Goal: Task Accomplishment & Management: Manage account settings

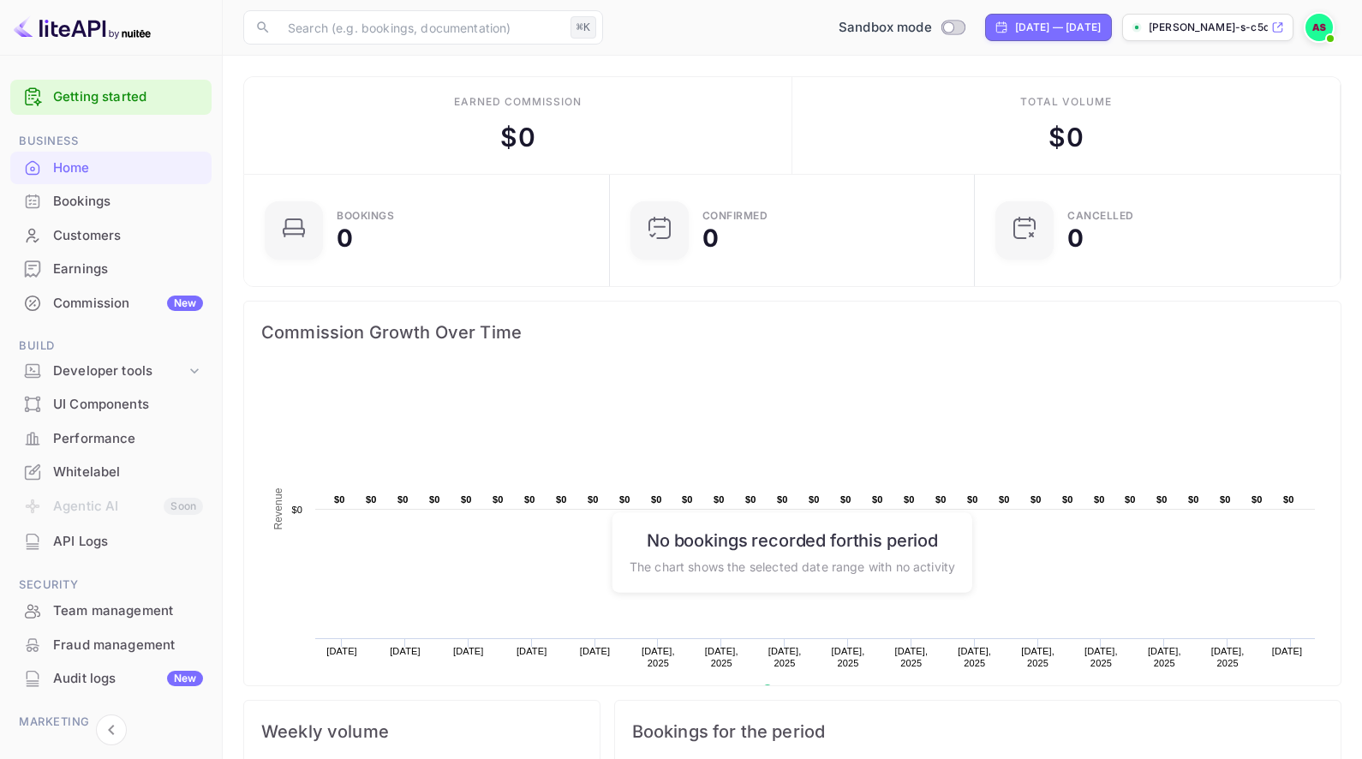
click at [75, 539] on div "API Logs" at bounding box center [128, 542] width 150 height 20
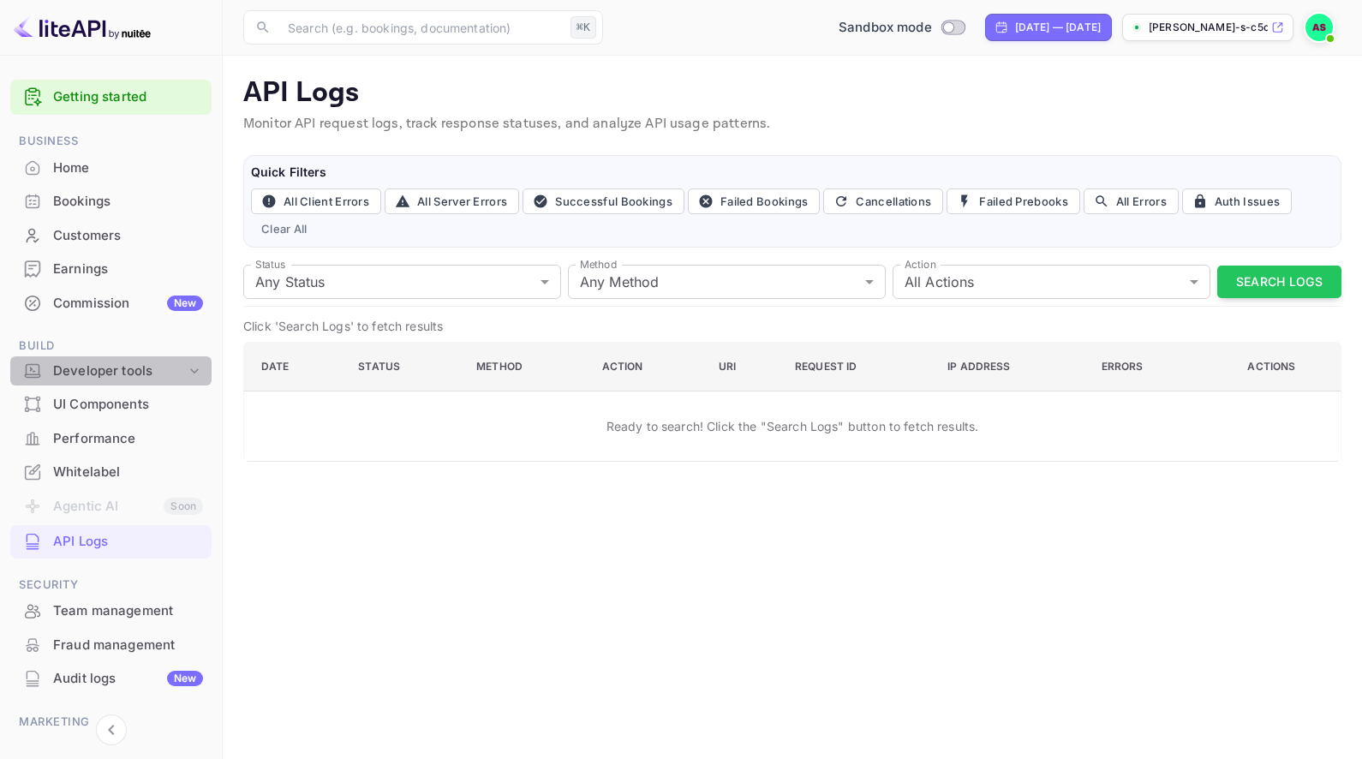
click at [164, 370] on div "Developer tools" at bounding box center [119, 371] width 133 height 20
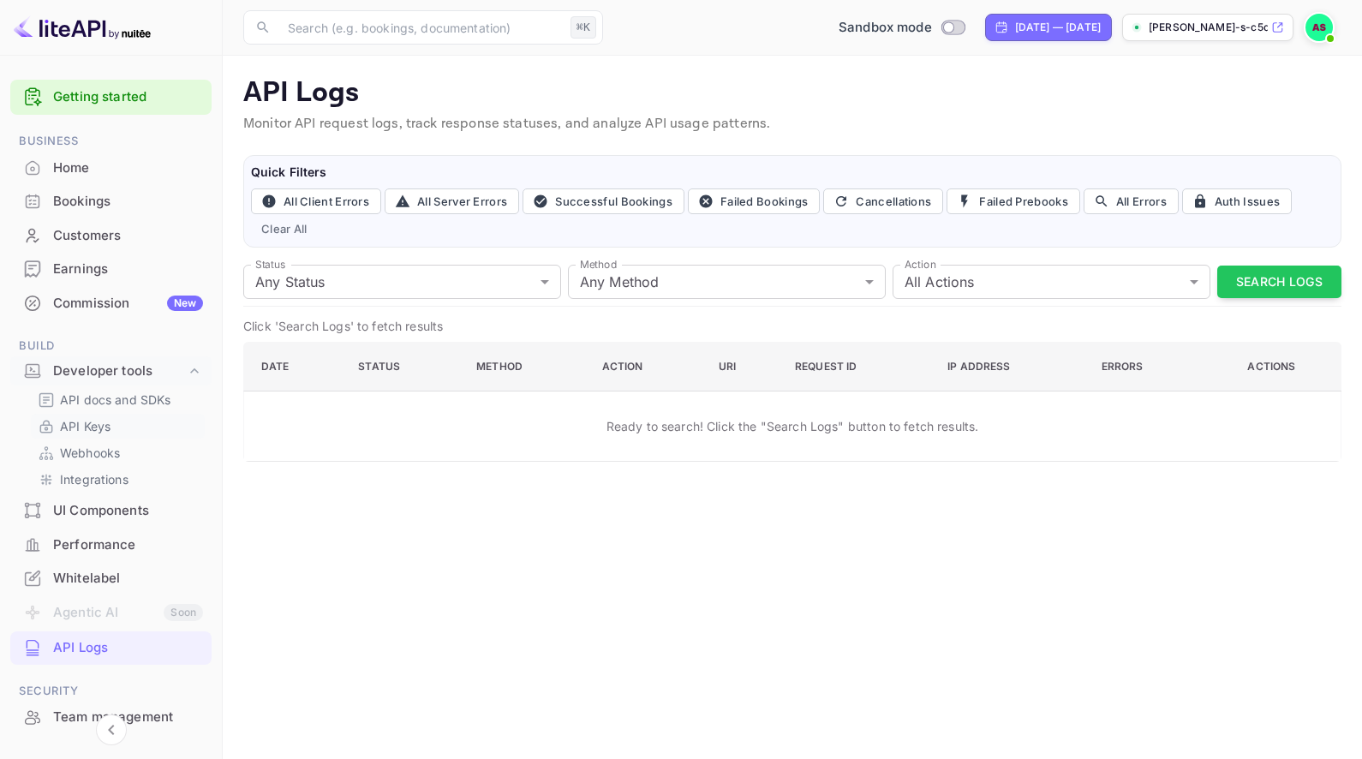
click at [136, 431] on link "API Keys" at bounding box center [118, 426] width 160 height 18
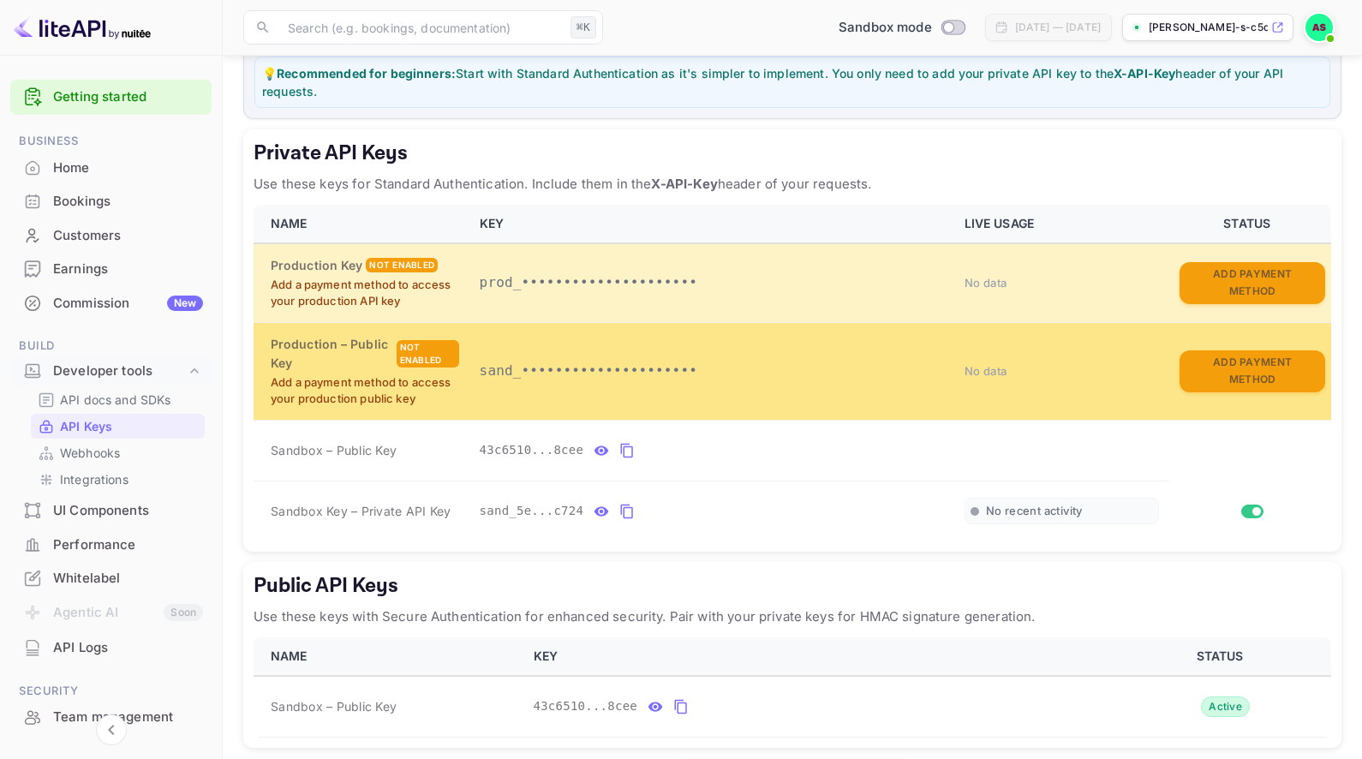
scroll to position [235, 0]
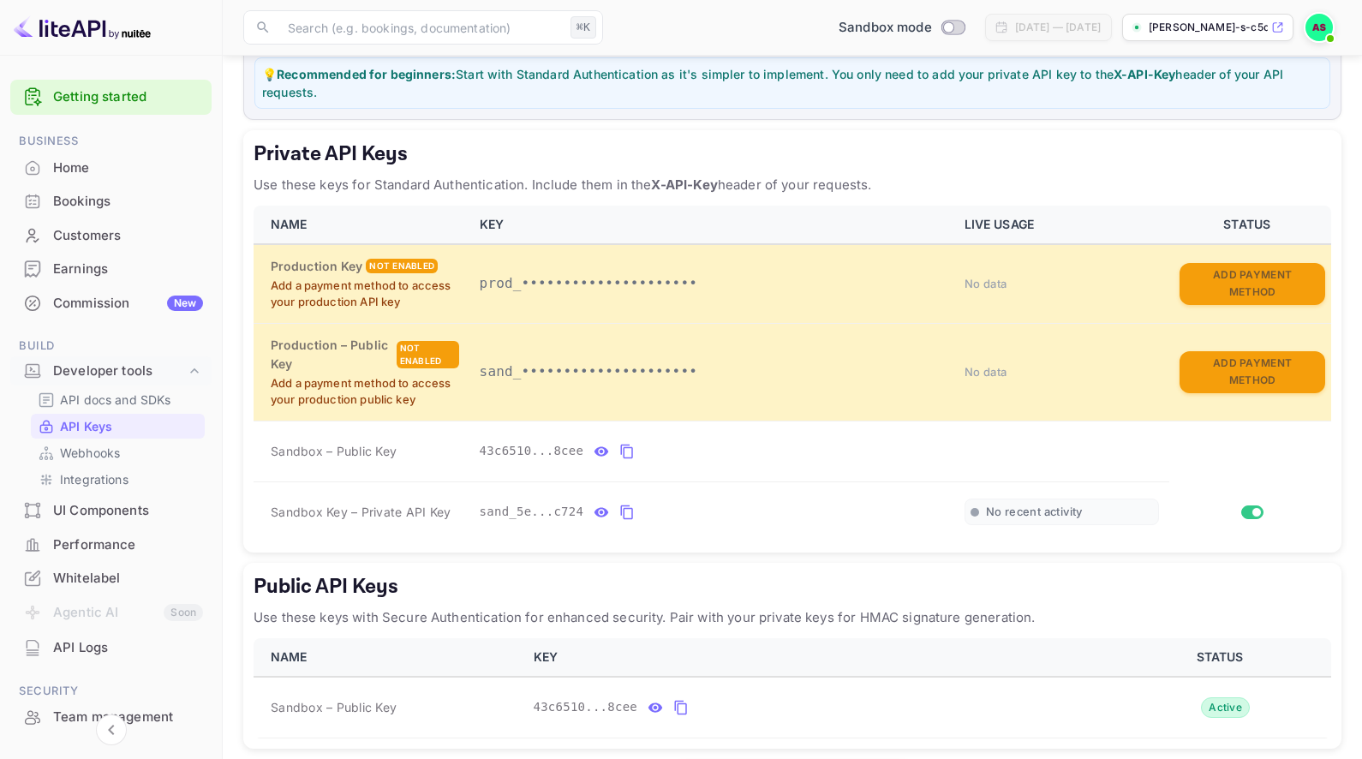
click at [105, 206] on div "Bookings" at bounding box center [128, 202] width 150 height 20
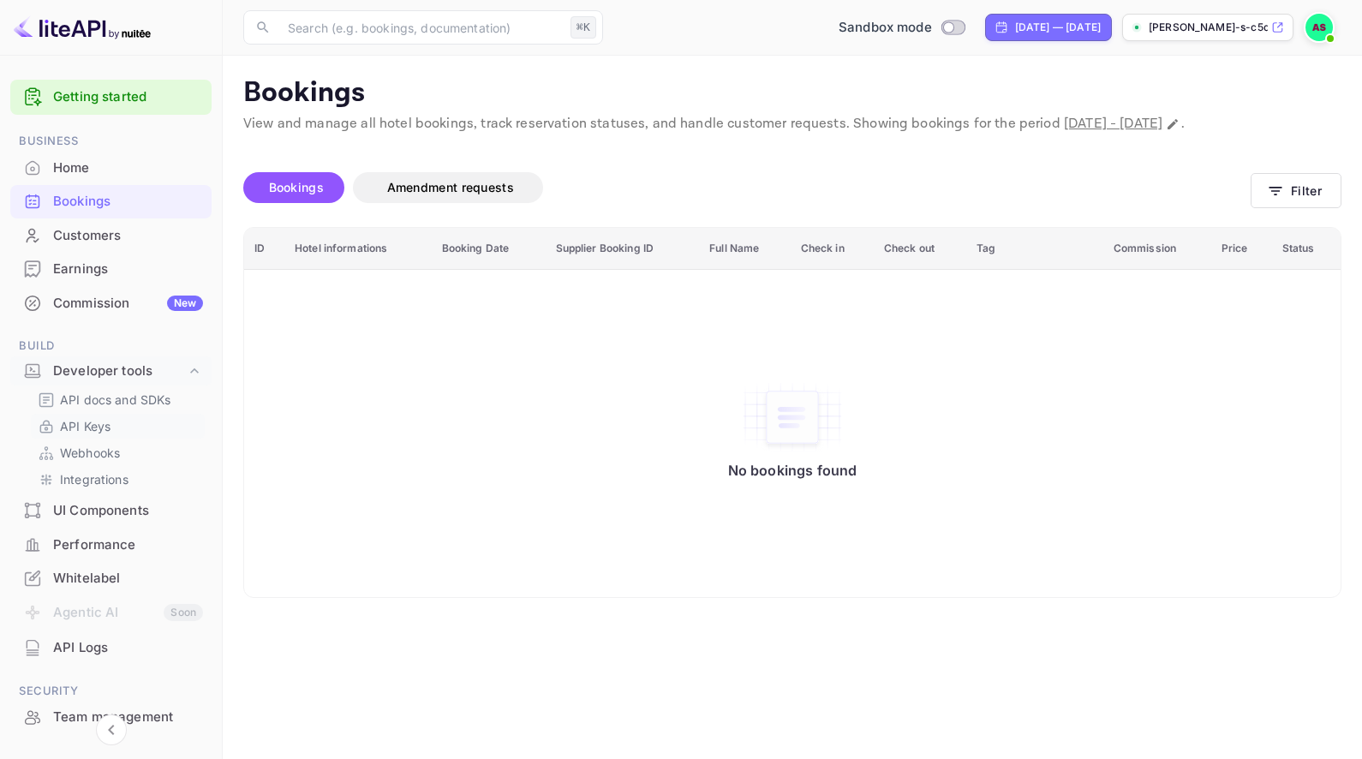
click at [126, 417] on link "API Keys" at bounding box center [118, 426] width 160 height 18
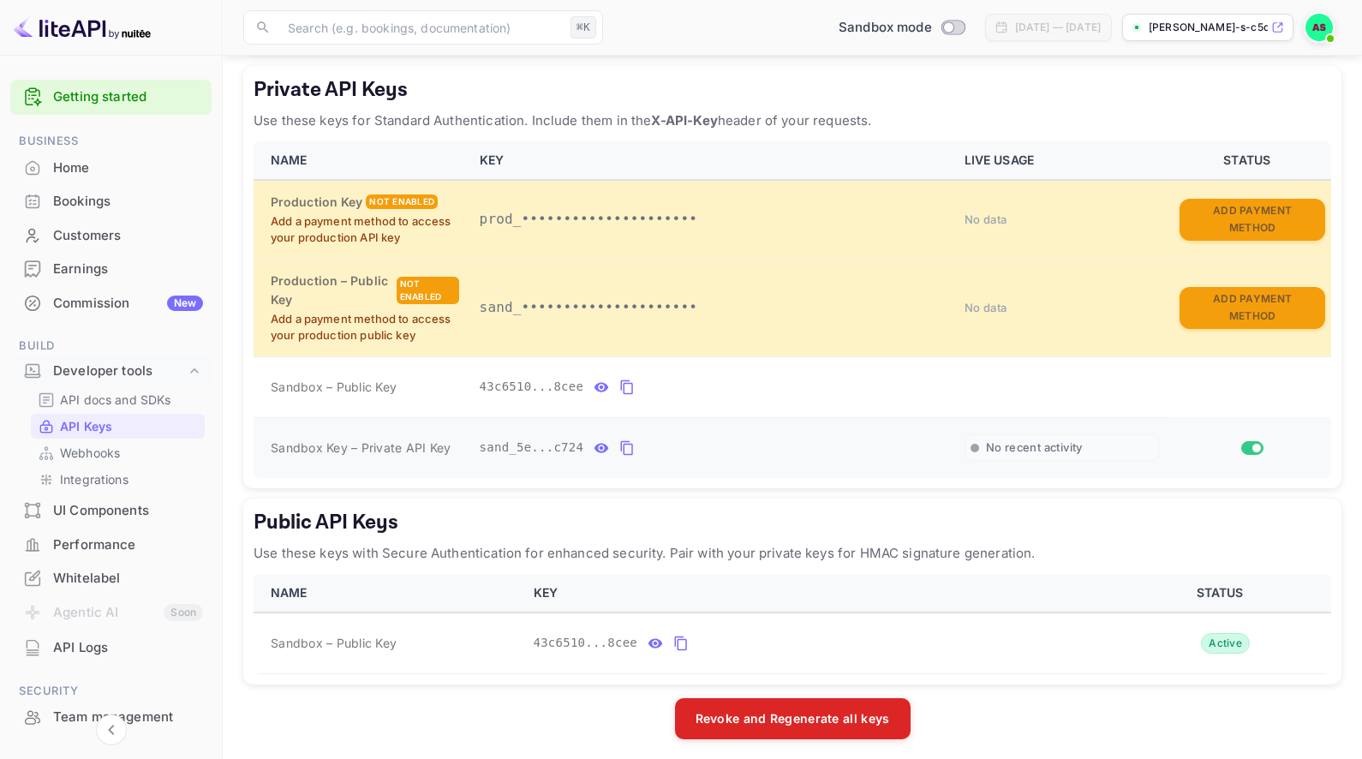
scroll to position [298, 0]
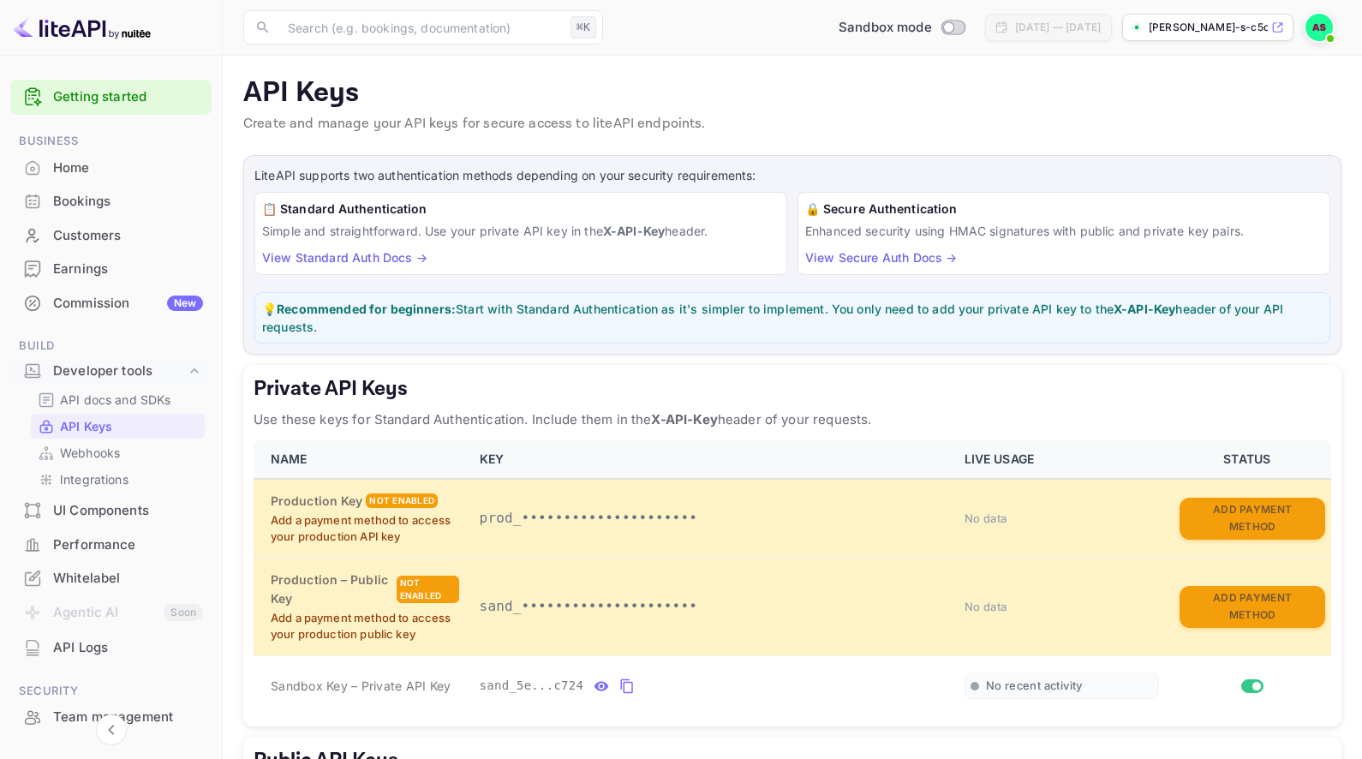
click at [151, 188] on div "Bookings" at bounding box center [110, 201] width 201 height 33
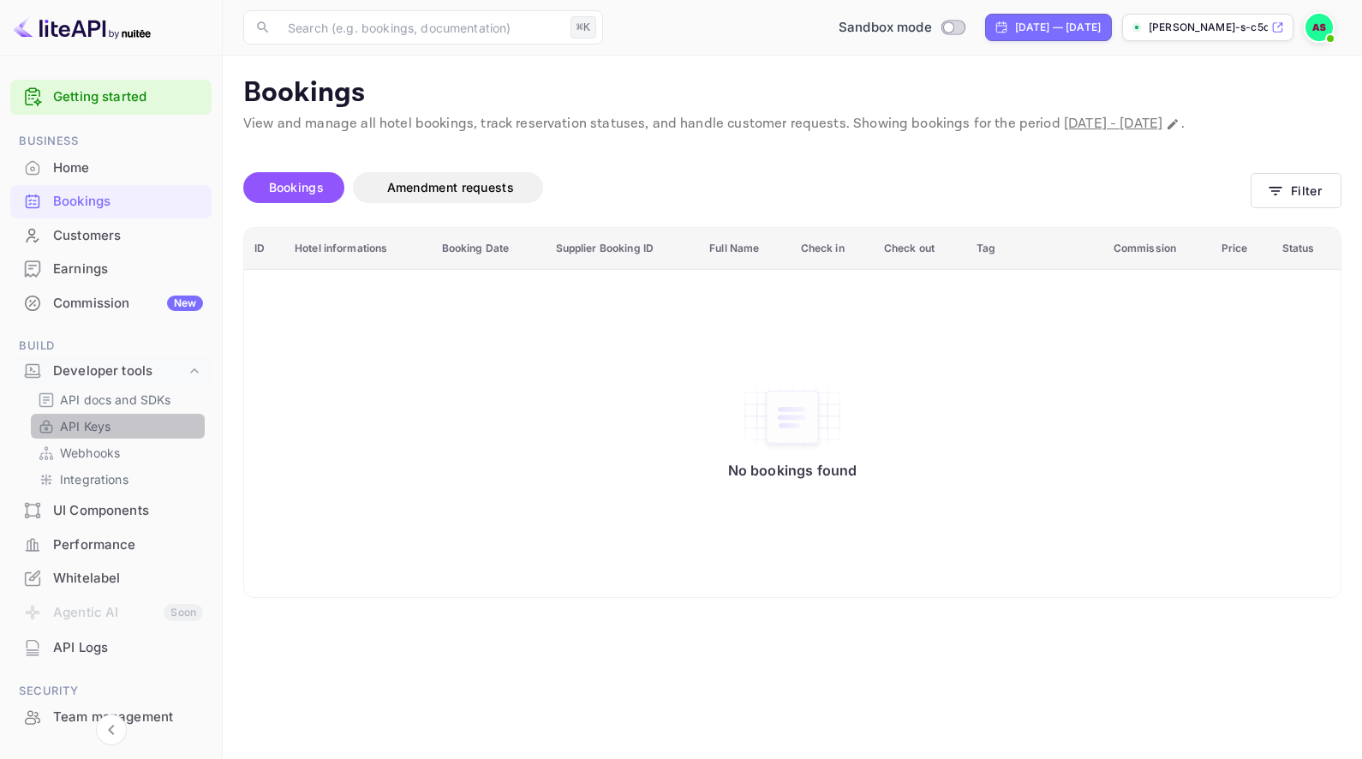
click at [96, 420] on p "API Keys" at bounding box center [85, 426] width 51 height 18
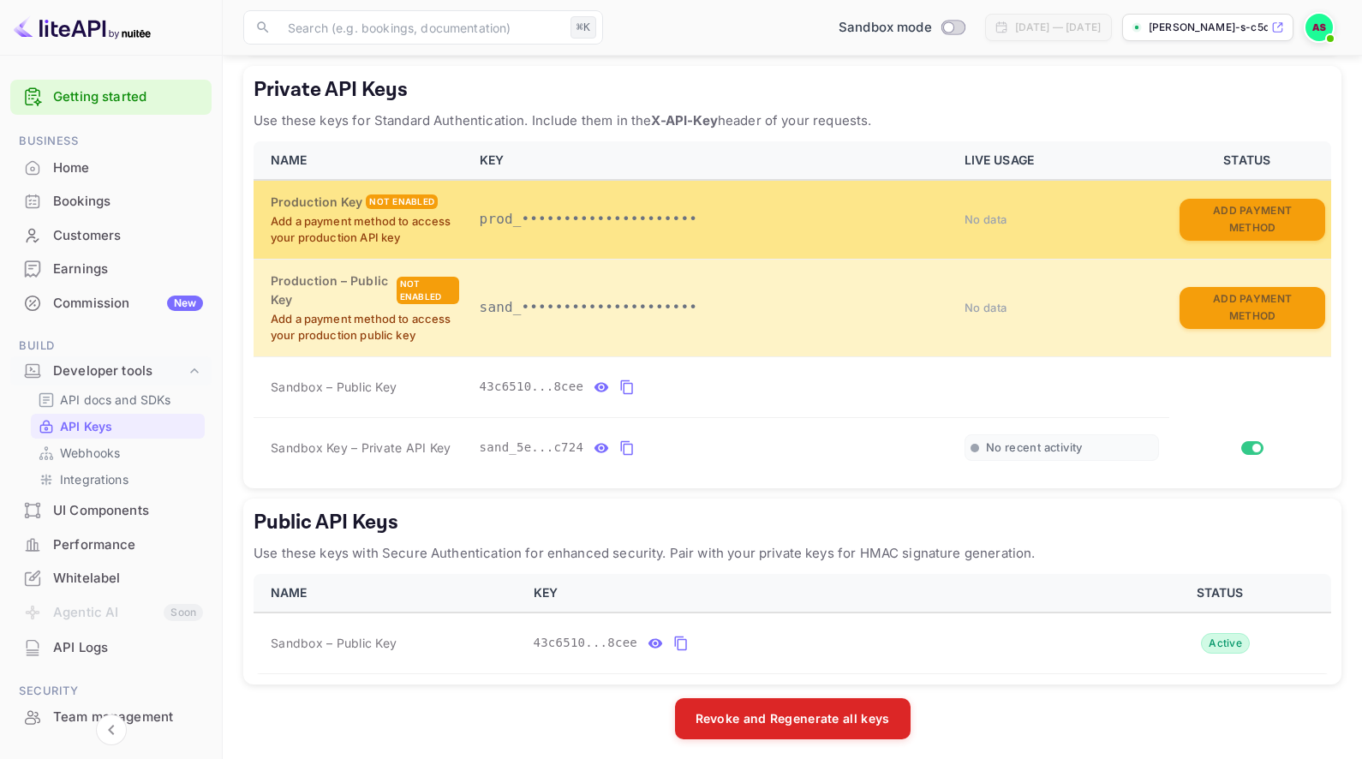
scroll to position [298, 0]
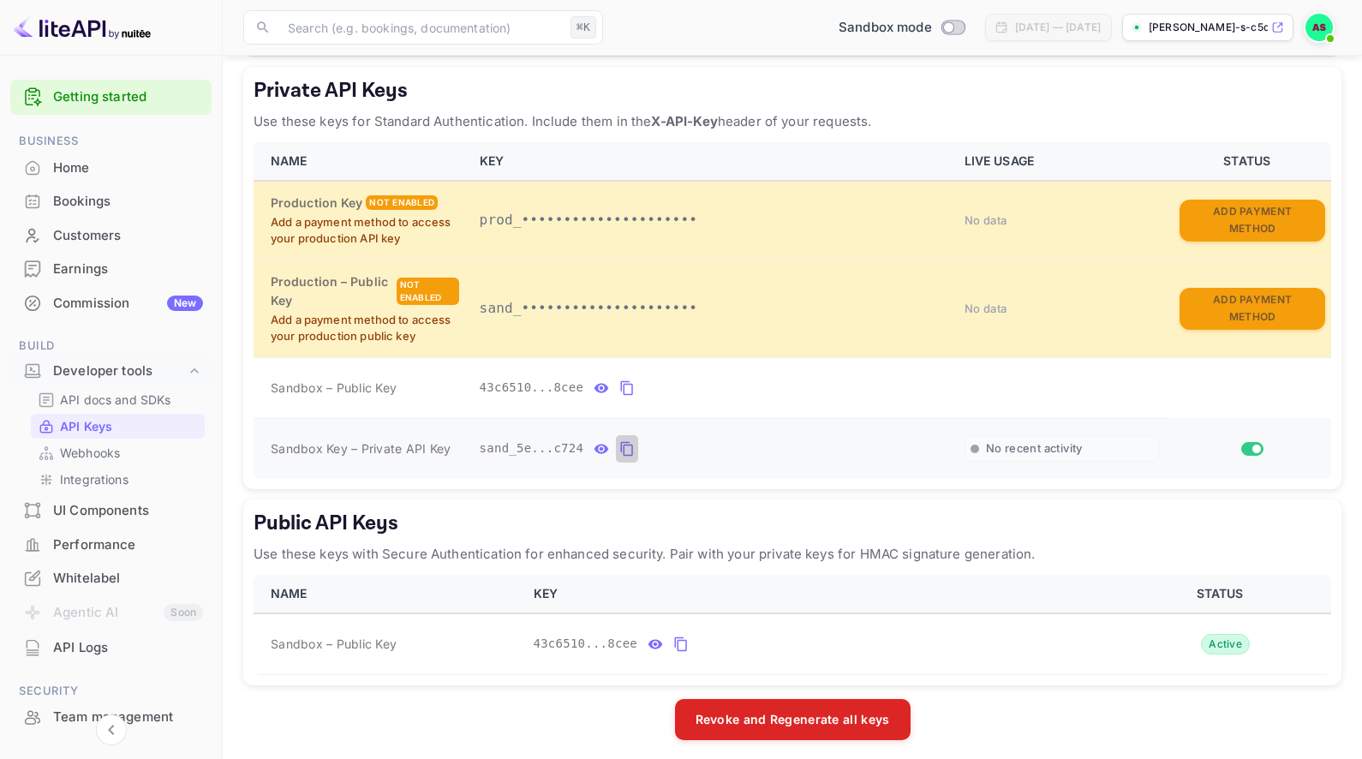
click at [624, 442] on icon "private api keys table" at bounding box center [627, 449] width 12 height 15
